Goal: Information Seeking & Learning: Learn about a topic

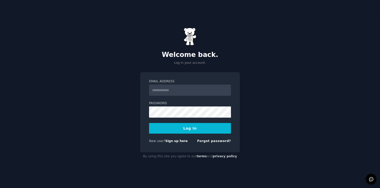
click at [162, 95] on form "Email Address Password Log In New user? Sign up here Forgot password?" at bounding box center [190, 112] width 82 height 66
click at [161, 91] on input "Email Address" at bounding box center [190, 90] width 82 height 11
type input "**********"
click at [149, 123] on button "Log In" at bounding box center [190, 128] width 82 height 11
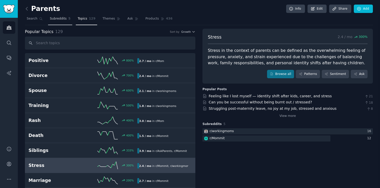
click at [54, 19] on span "Subreddits" at bounding box center [58, 19] width 17 height 5
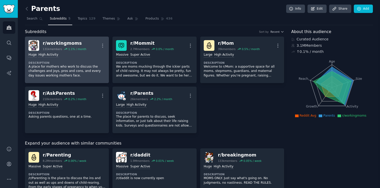
click at [50, 45] on div "r/ workingmoms" at bounding box center [65, 43] width 44 height 6
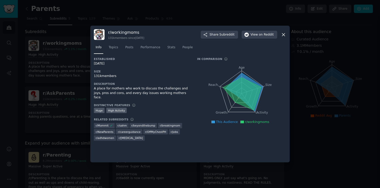
click at [121, 33] on h3 "r/ workingmoms" at bounding box center [126, 32] width 36 height 5
click at [117, 32] on h3 "r/ workingmoms" at bounding box center [126, 32] width 36 height 5
drag, startPoint x: 117, startPoint y: 32, endPoint x: 115, endPoint y: 32, distance: 2.8
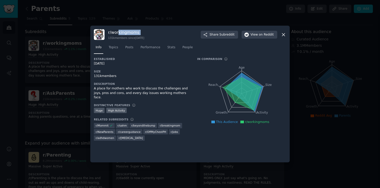
click at [117, 32] on h3 "r/ workingmoms" at bounding box center [126, 32] width 36 height 5
drag, startPoint x: 111, startPoint y: 32, endPoint x: 145, endPoint y: 33, distance: 33.9
click at [144, 33] on h3 "r/ workingmoms" at bounding box center [126, 32] width 36 height 5
copy h3 "workingmoms"
